Goal: Task Accomplishment & Management: Use online tool/utility

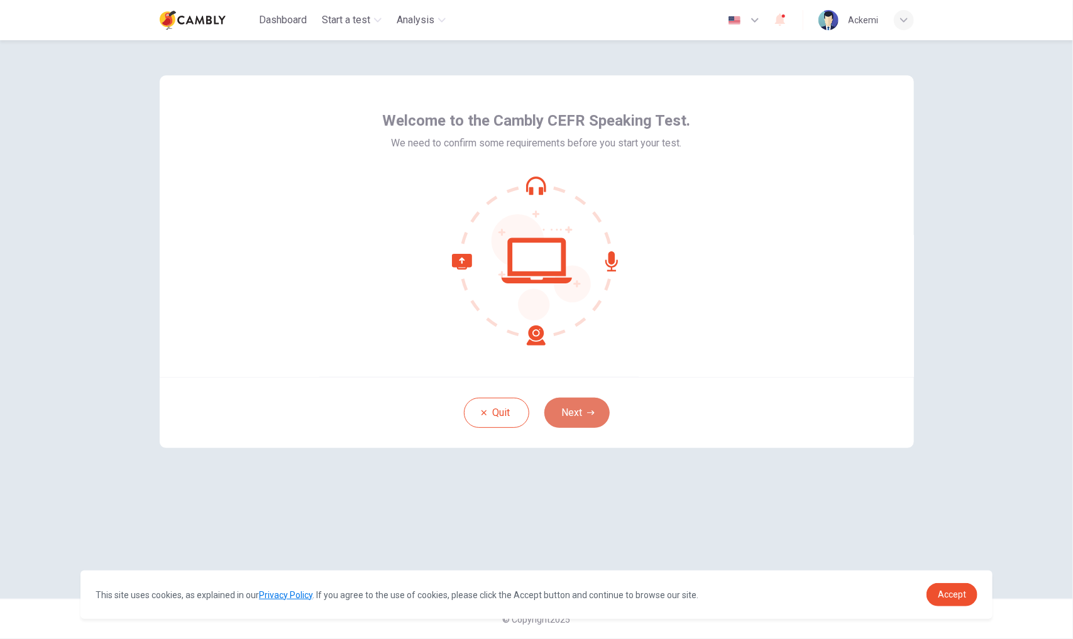
click at [577, 412] on button "Next" at bounding box center [576, 413] width 65 height 30
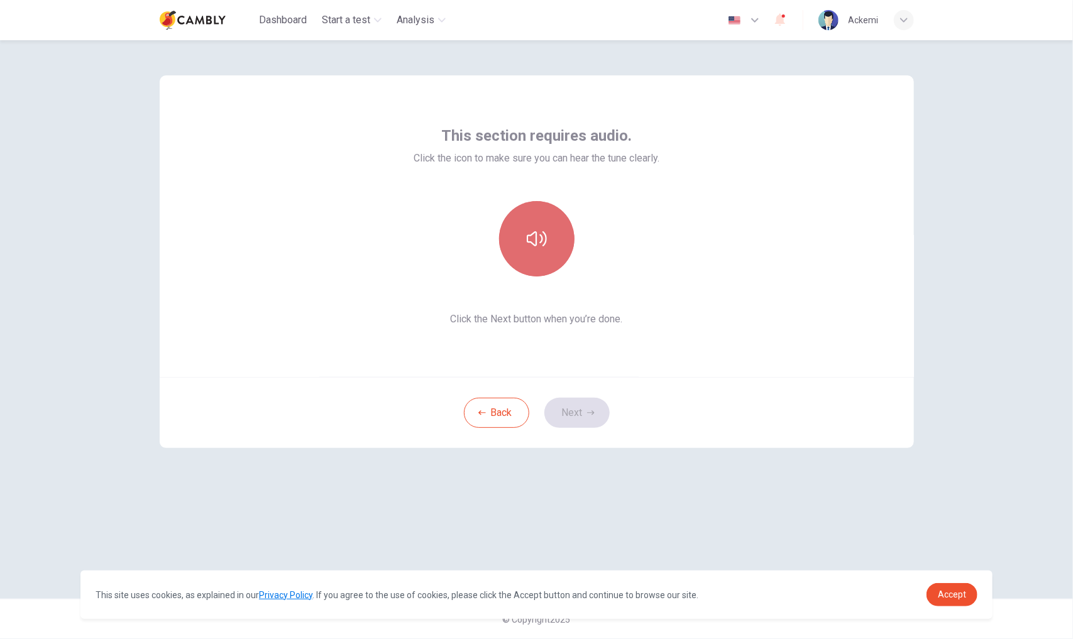
click at [542, 255] on button "button" at bounding box center [536, 238] width 75 height 75
click at [579, 410] on button "Next" at bounding box center [576, 413] width 65 height 30
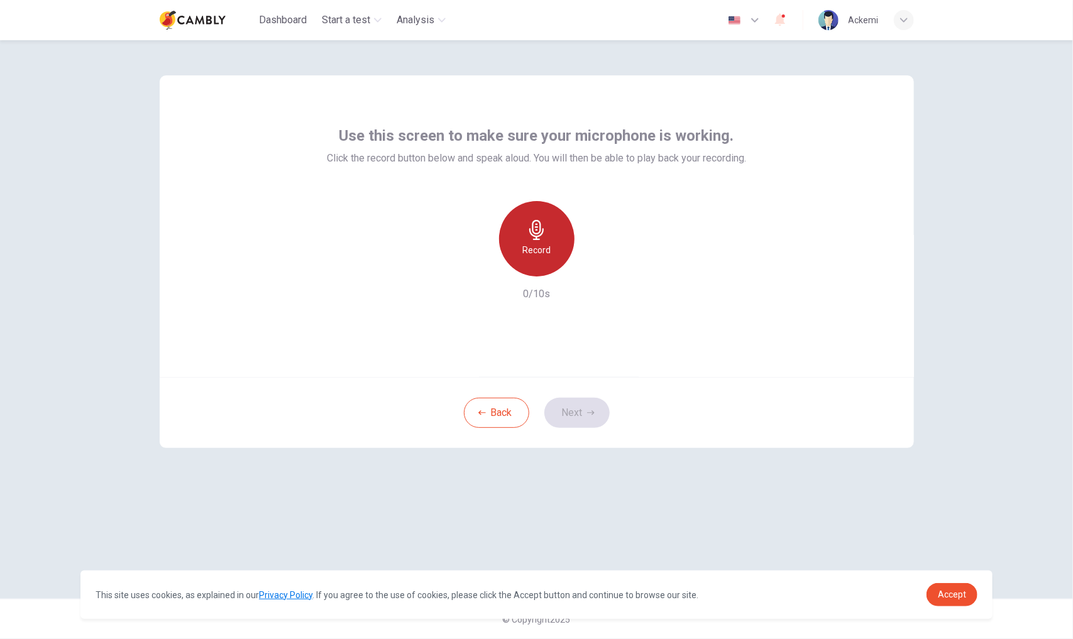
click at [532, 234] on icon "button" at bounding box center [536, 230] width 14 height 20
click at [579, 419] on button "Next" at bounding box center [576, 413] width 65 height 30
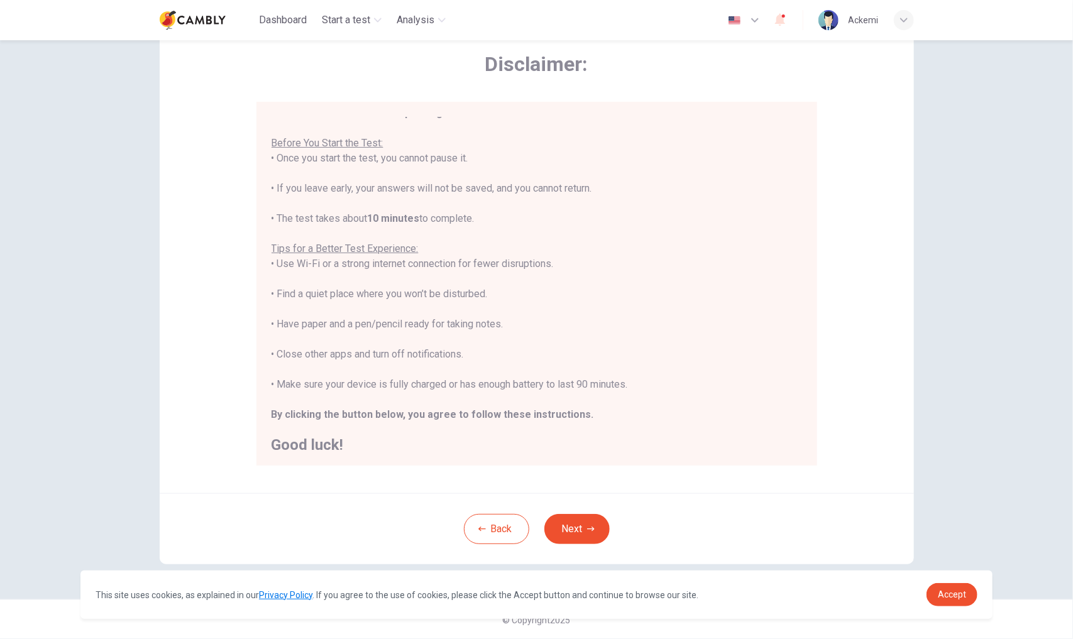
scroll to position [14, 0]
click at [586, 524] on button "Next" at bounding box center [576, 529] width 65 height 30
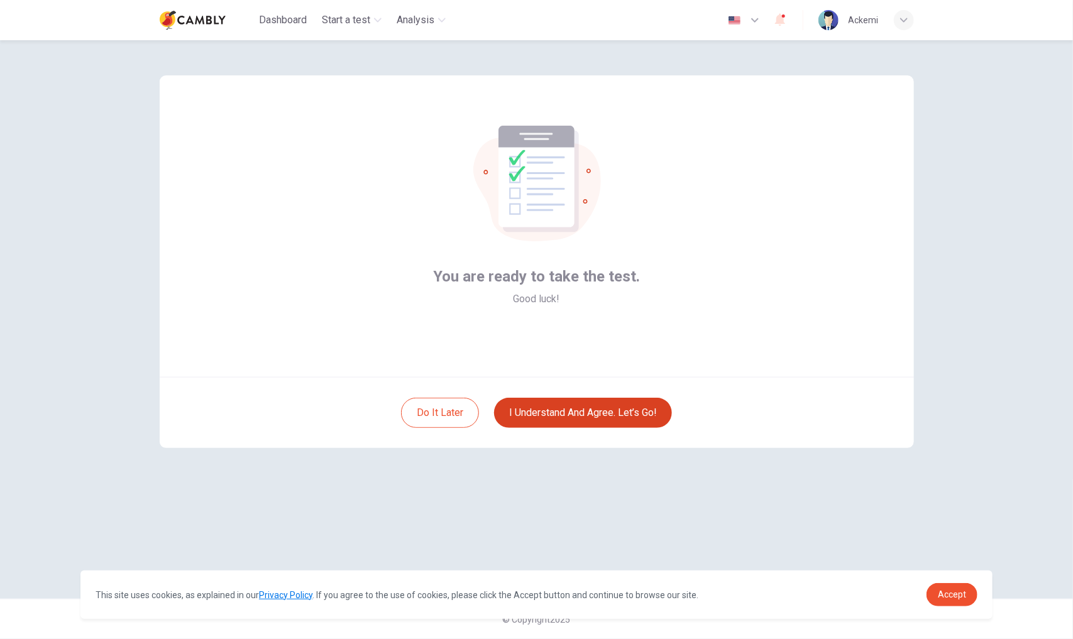
scroll to position [0, 0]
click at [564, 410] on button "I understand and agree. Let’s go!" at bounding box center [583, 413] width 178 height 30
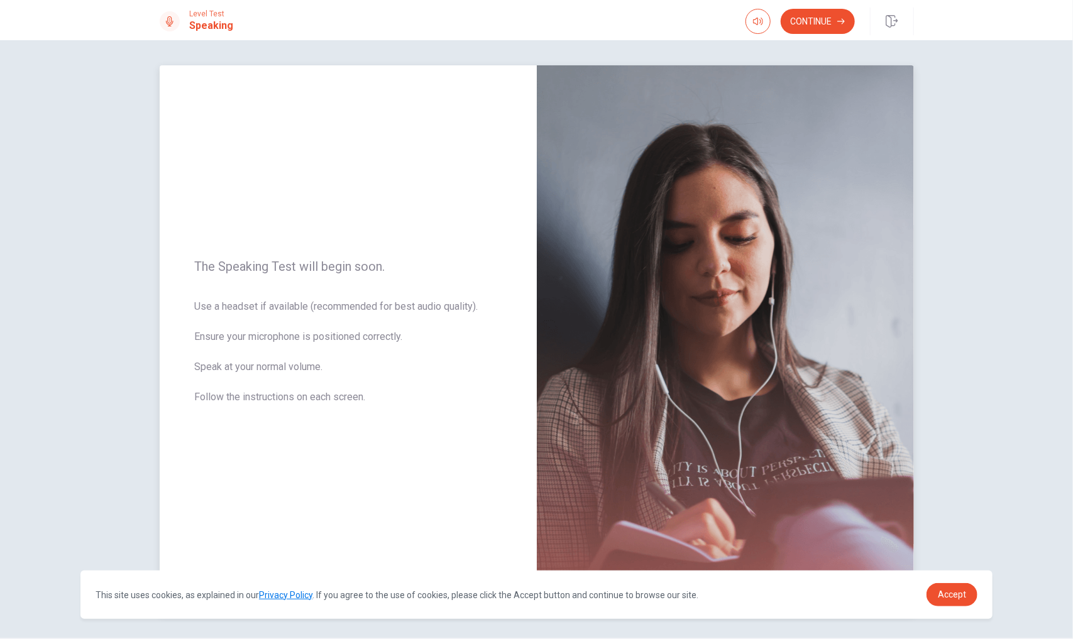
scroll to position [39, 0]
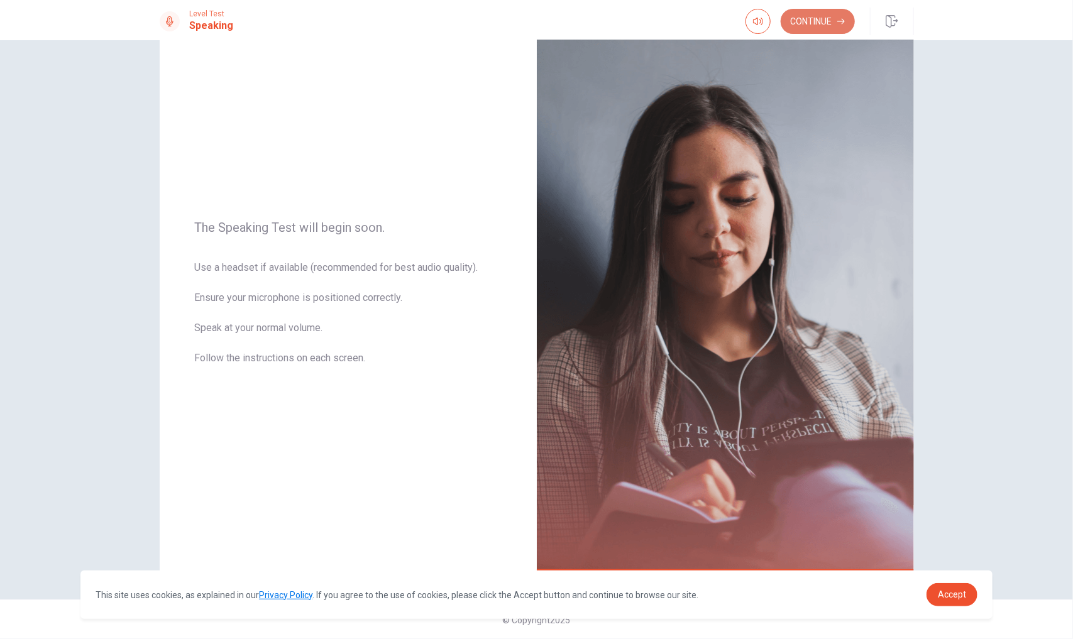
click at [832, 12] on button "Continue" at bounding box center [817, 21] width 74 height 25
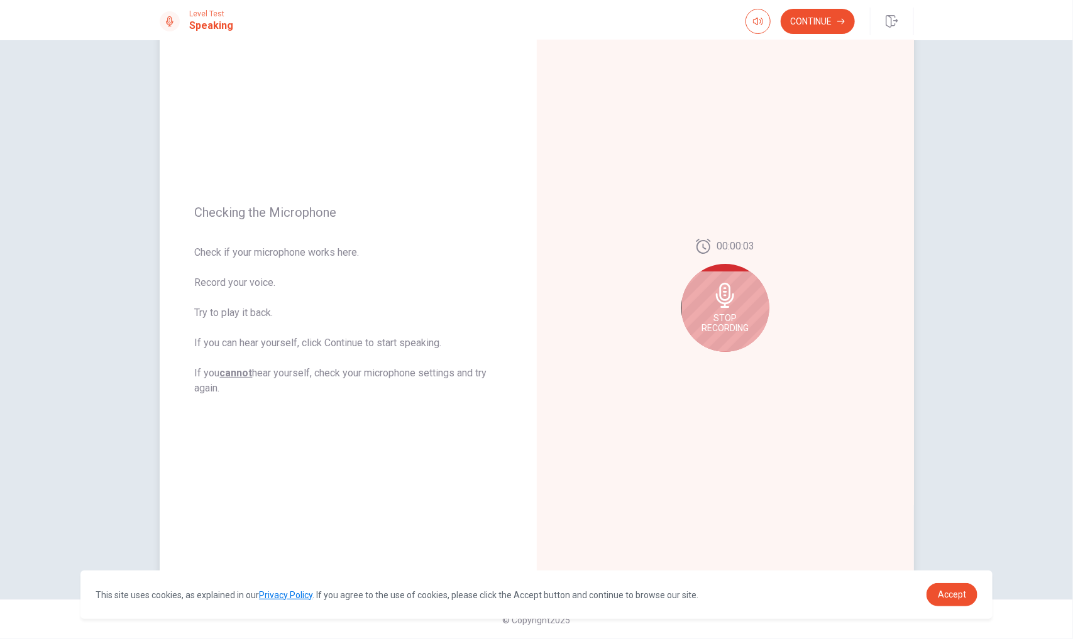
click at [728, 292] on icon at bounding box center [725, 295] width 25 height 25
click at [735, 364] on icon "Play Audio" at bounding box center [739, 362] width 8 height 8
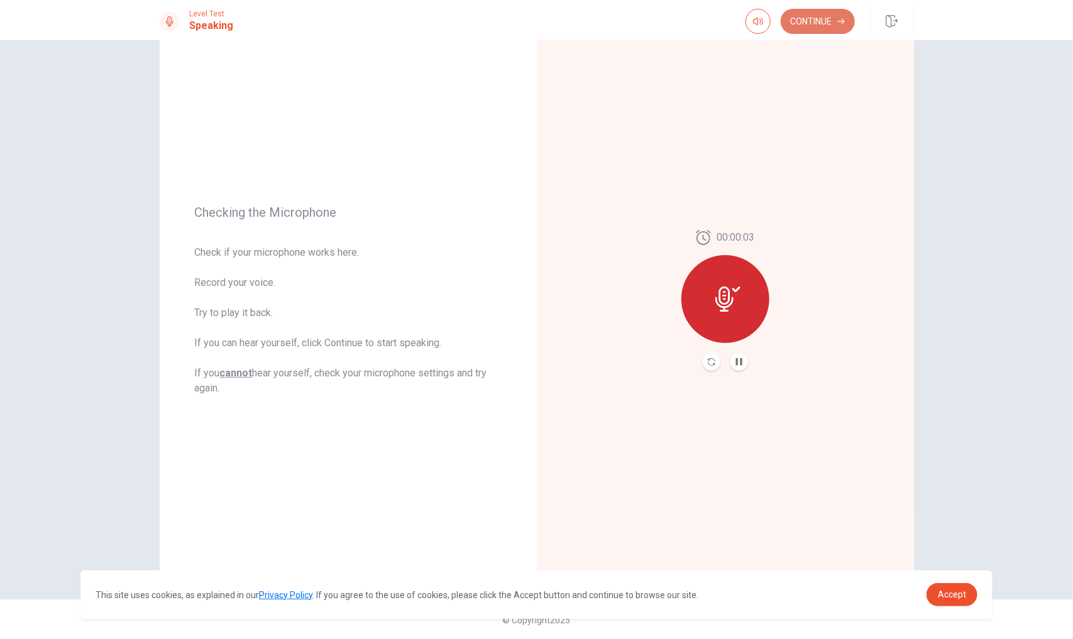
click at [820, 16] on button "Continue" at bounding box center [817, 21] width 74 height 25
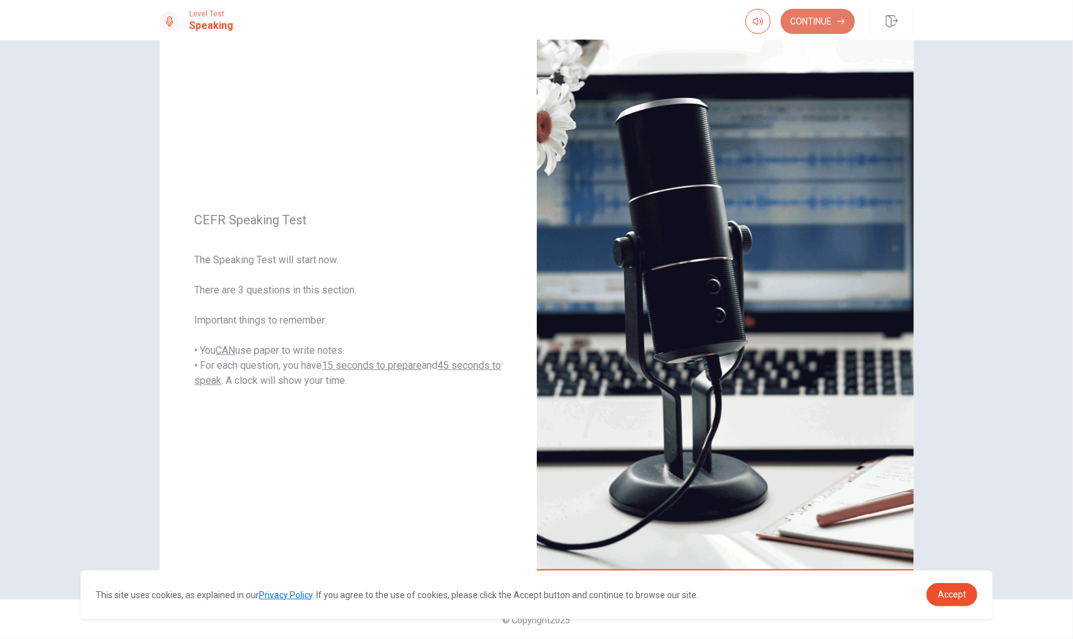
click at [821, 18] on button "Continue" at bounding box center [817, 21] width 74 height 25
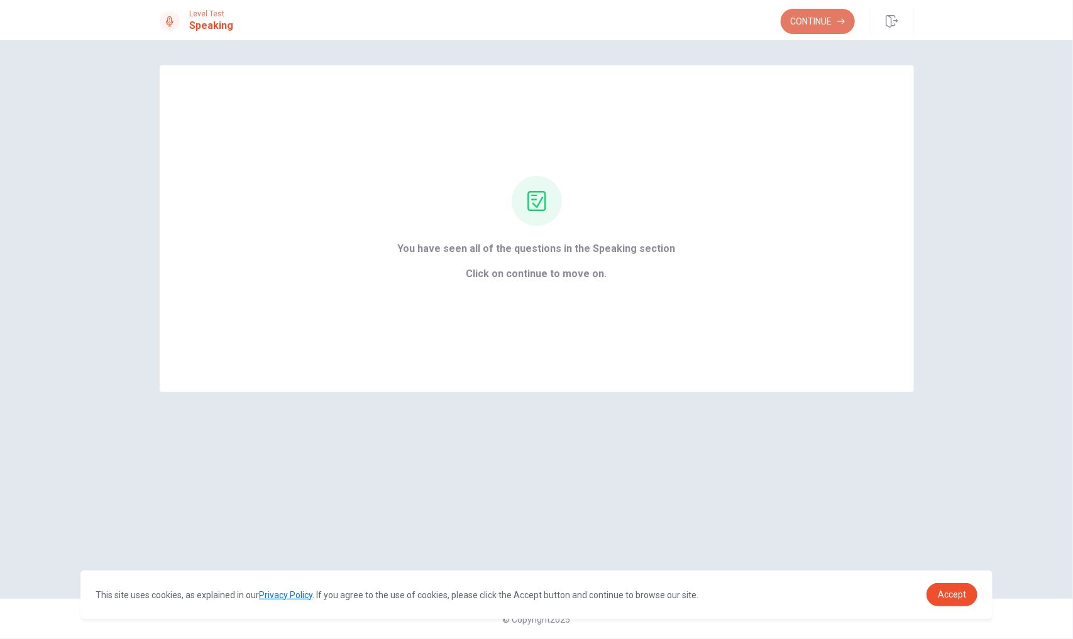
click at [821, 23] on button "Continue" at bounding box center [817, 21] width 74 height 25
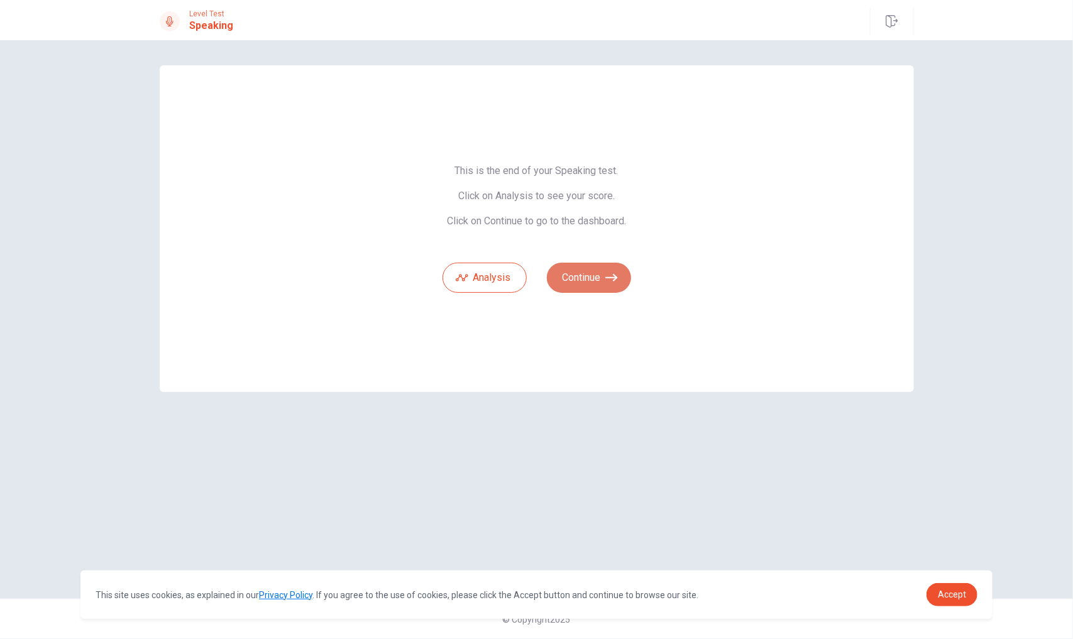
click at [584, 287] on button "Continue" at bounding box center [589, 278] width 84 height 30
